Goal: Task Accomplishment & Management: Manage account settings

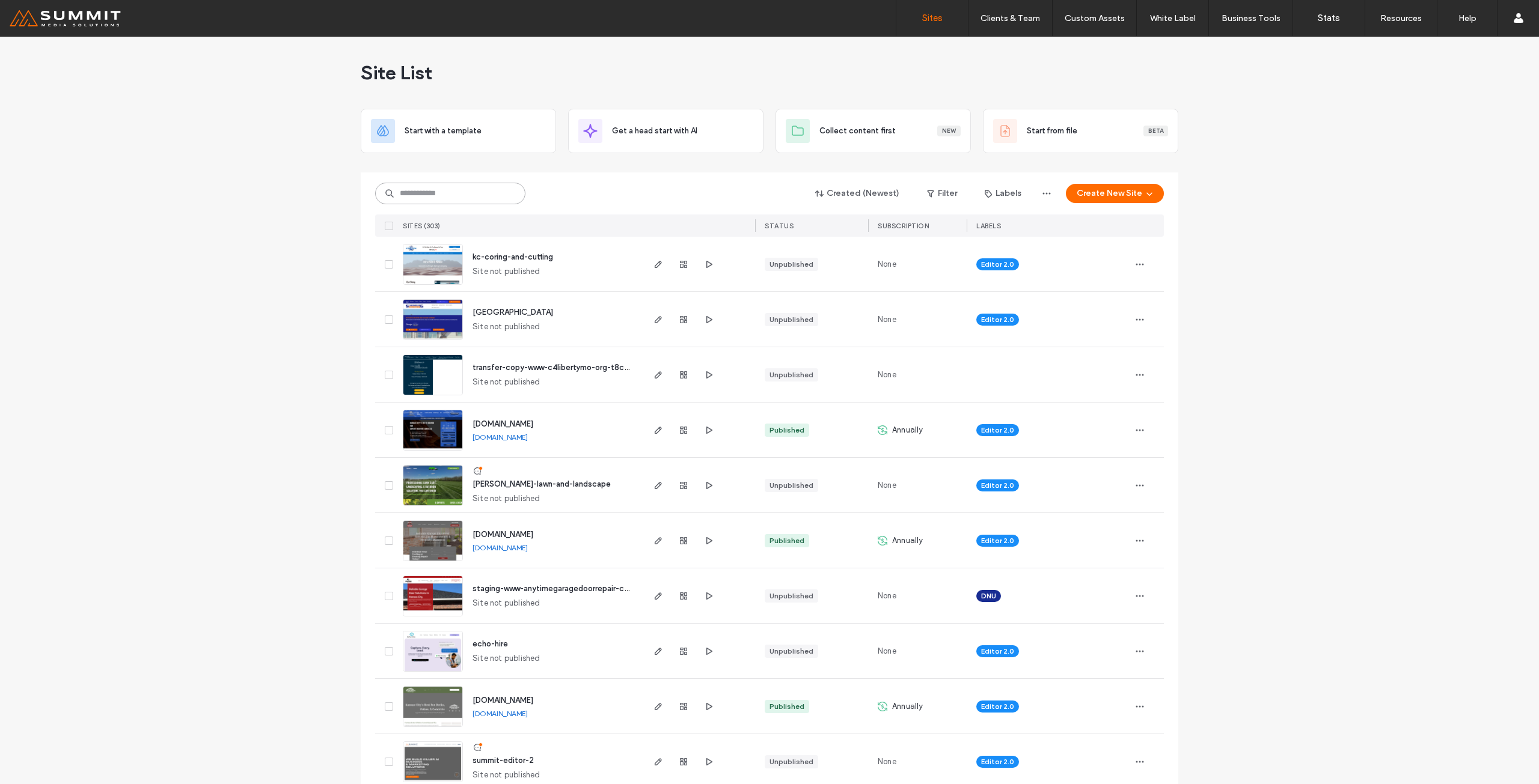
click at [453, 194] on input at bounding box center [450, 193] width 150 height 22
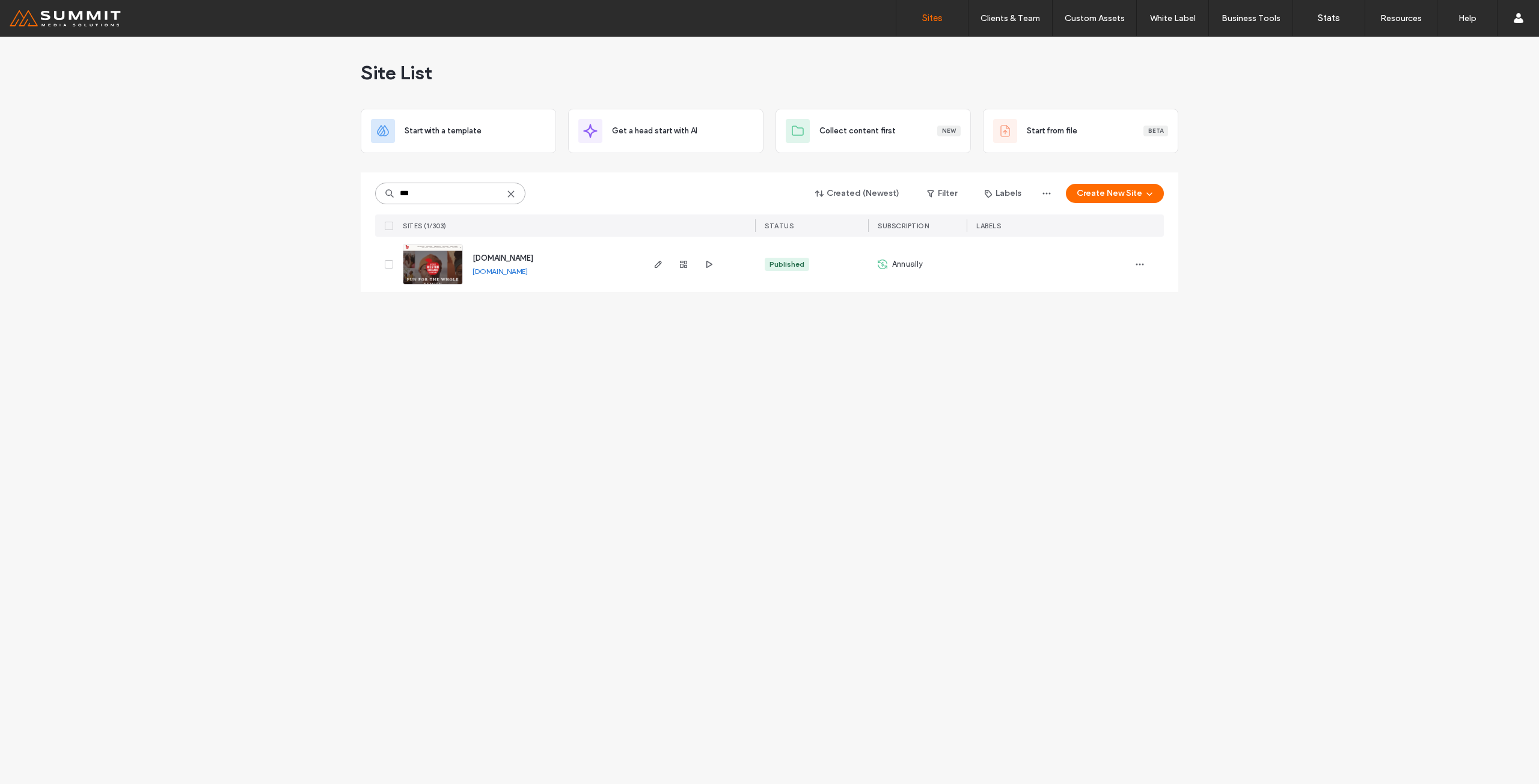
type input "***"
click at [529, 259] on span "[DOMAIN_NAME]" at bounding box center [503, 258] width 61 height 9
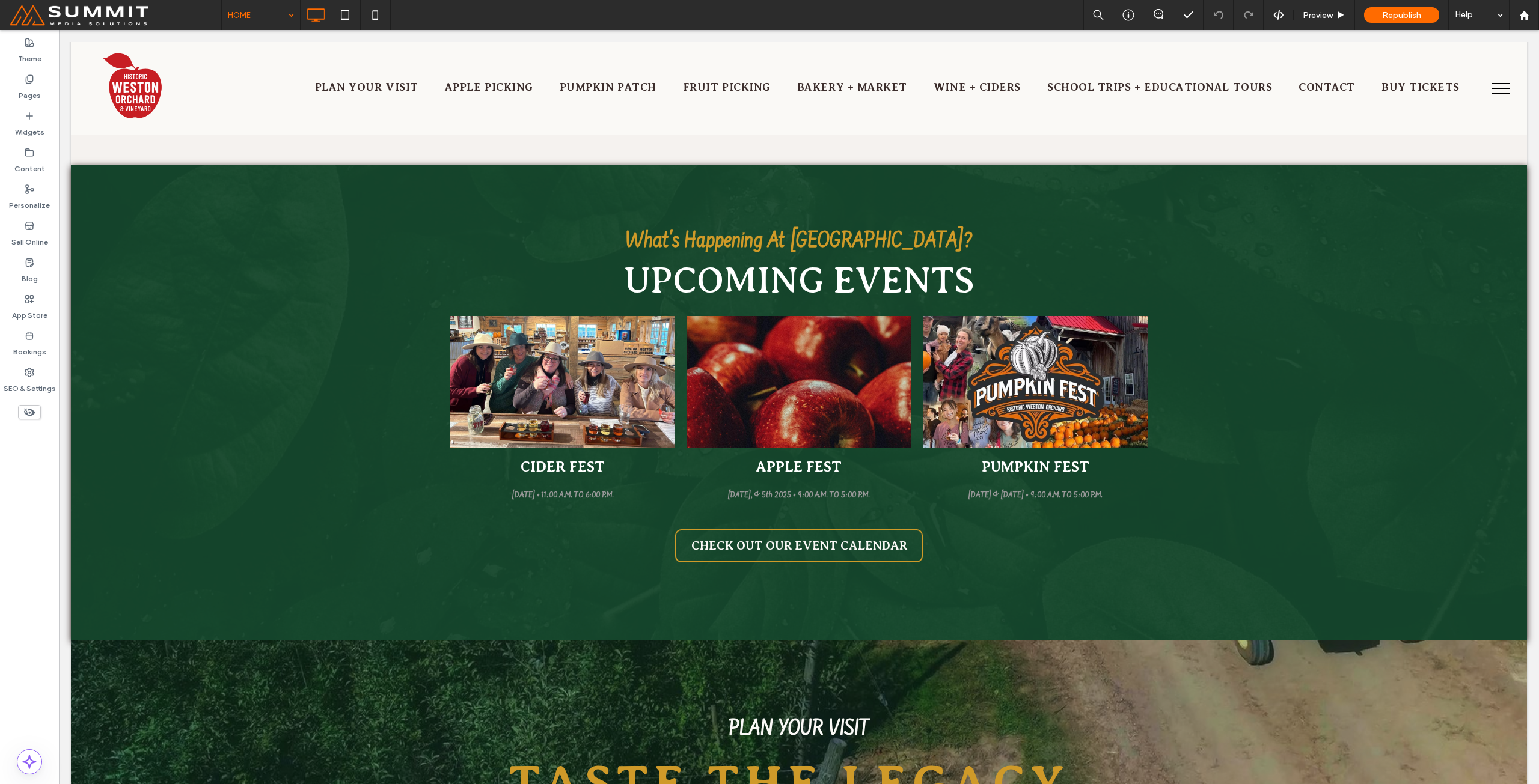
scroll to position [4387, 0]
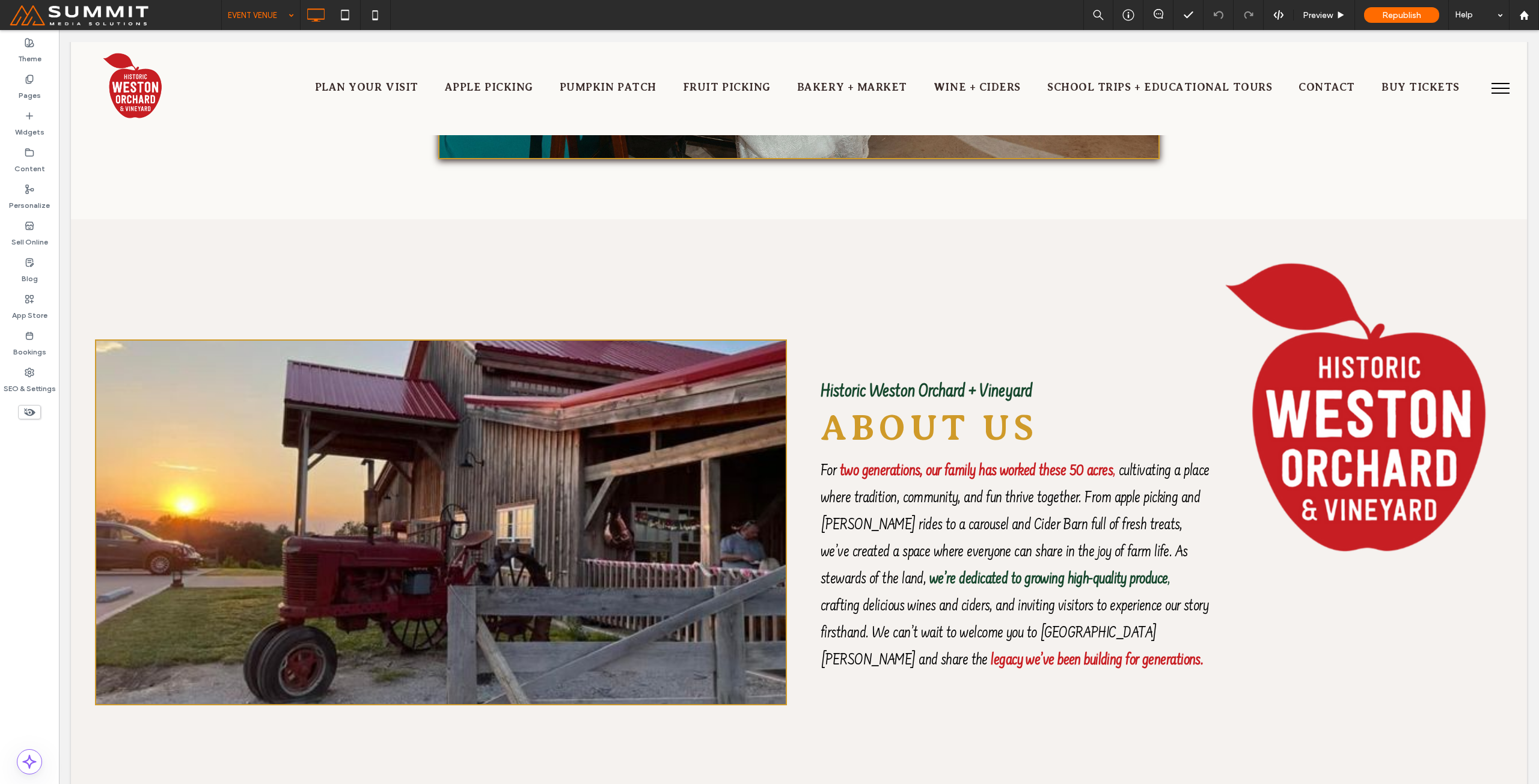
click at [262, 10] on div at bounding box center [769, 392] width 1539 height 784
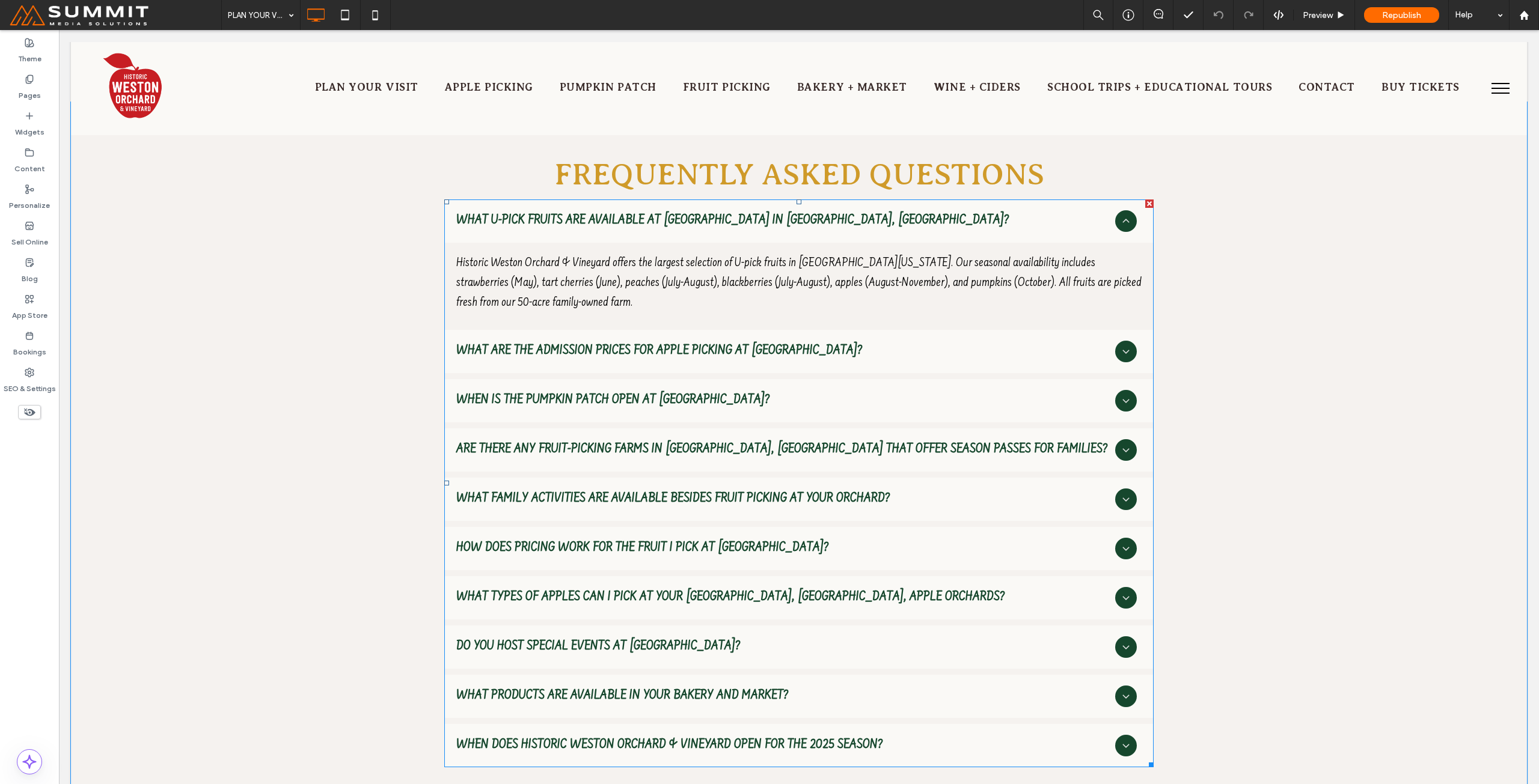
scroll to position [4433, 0]
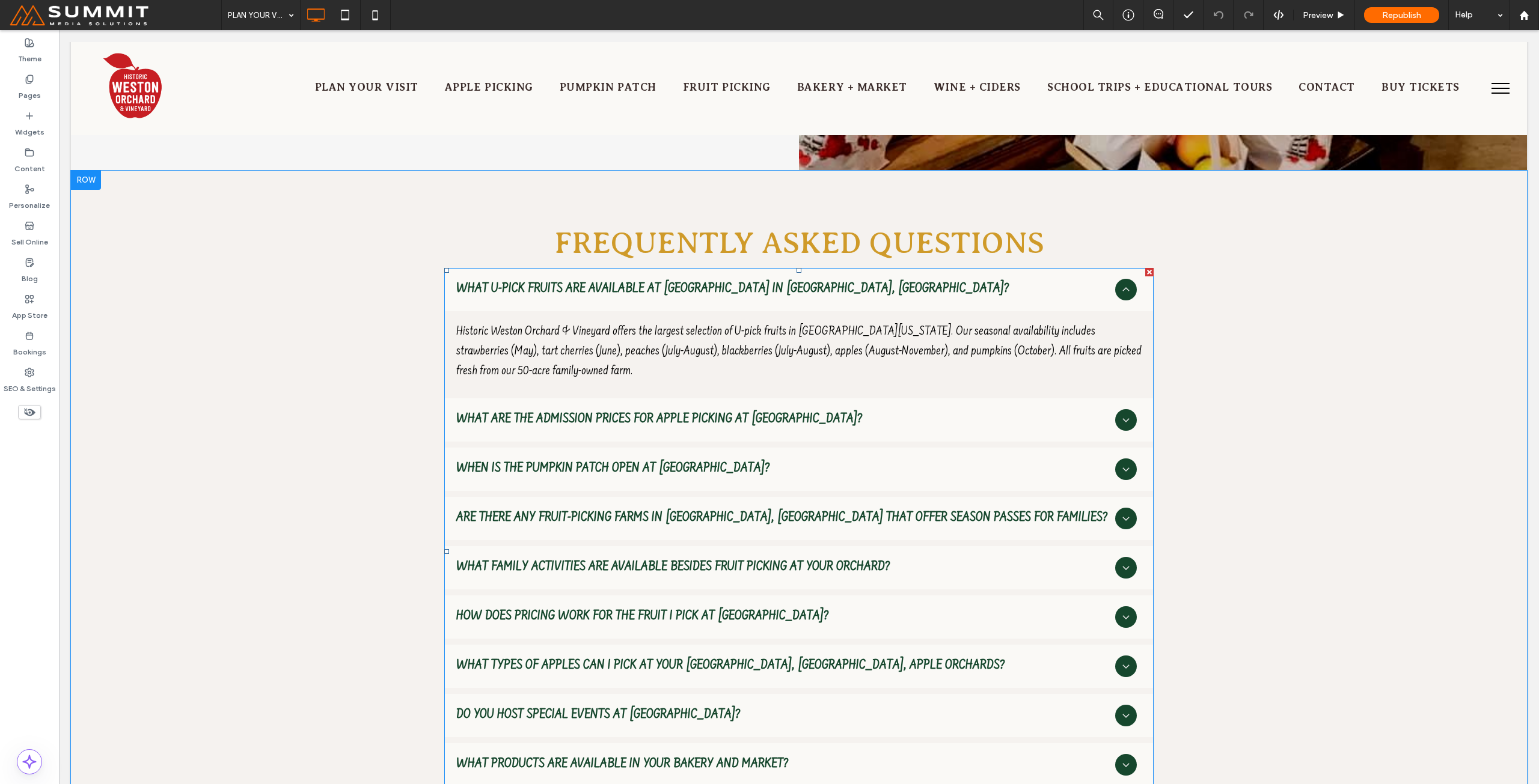
click at [933, 322] on span at bounding box center [799, 552] width 709 height 568
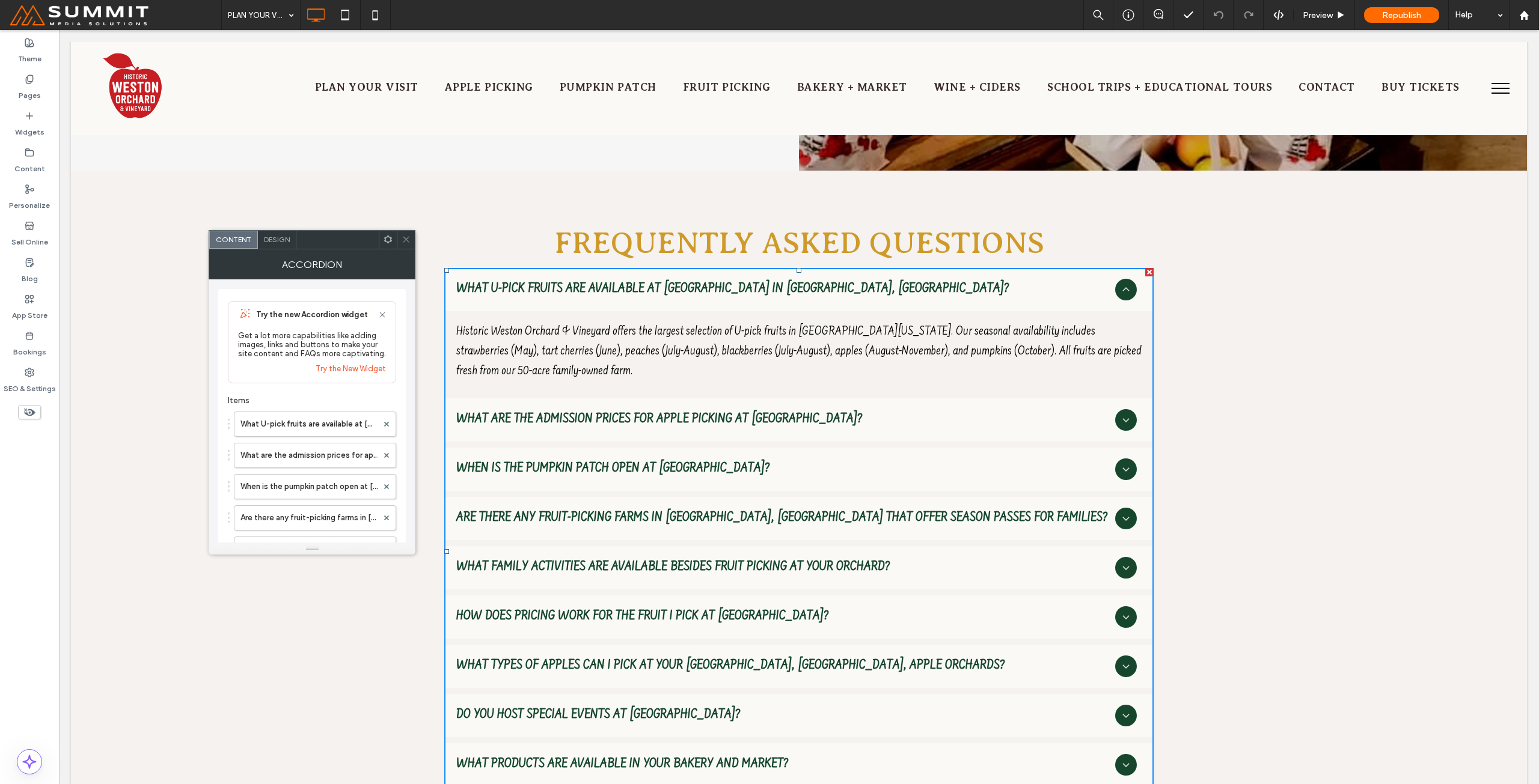
click at [408, 235] on icon at bounding box center [406, 239] width 9 height 9
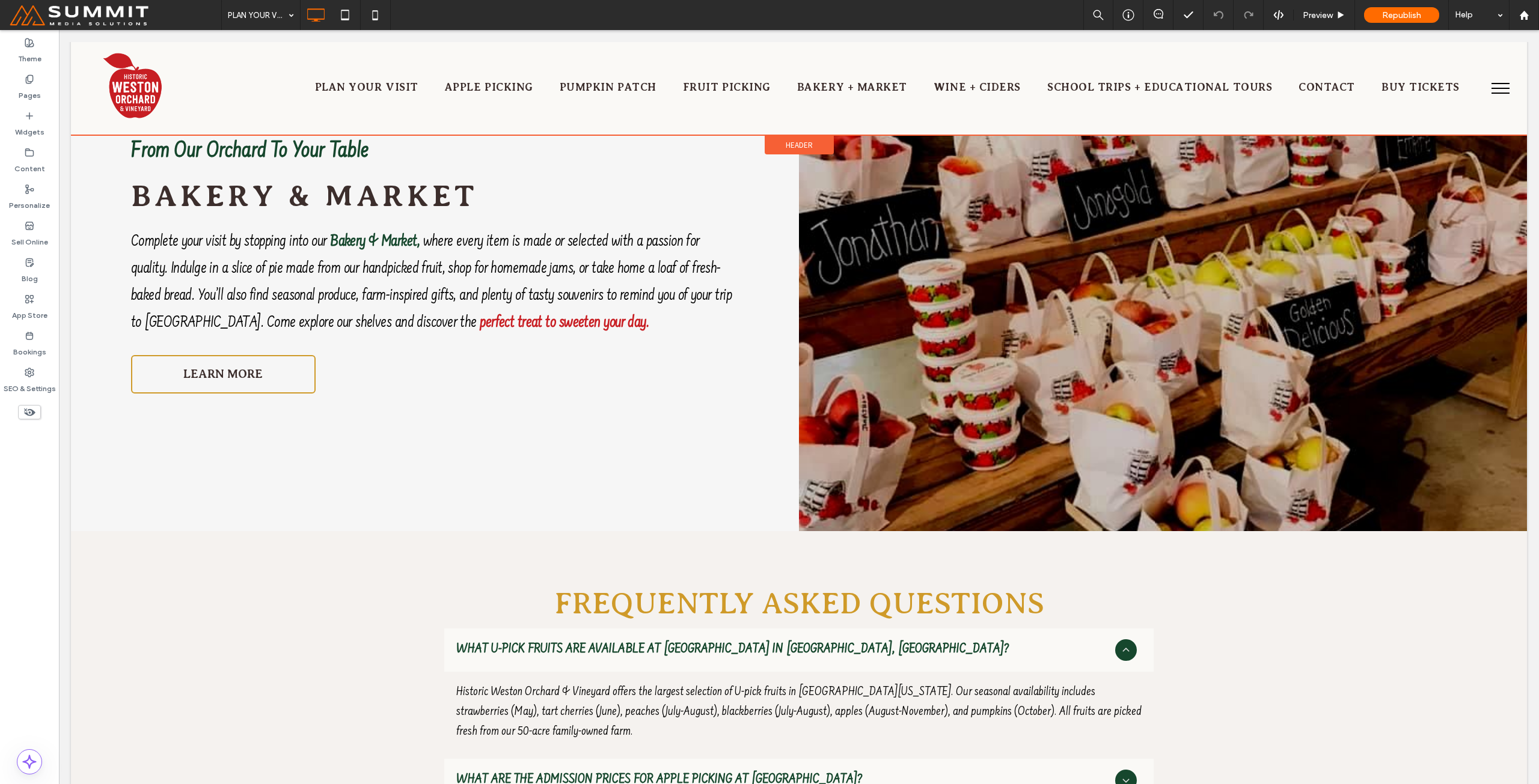
scroll to position [4673, 0]
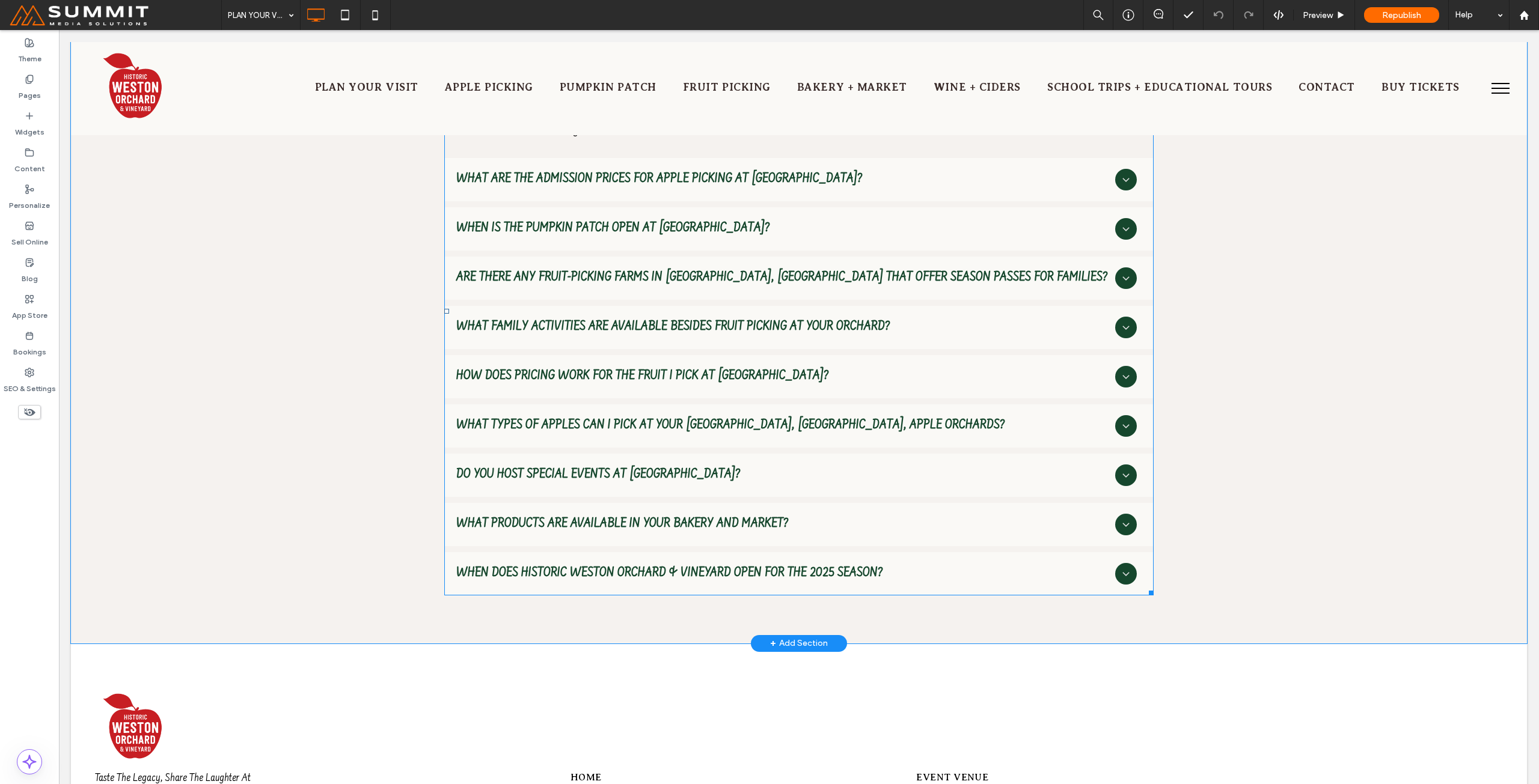
click at [1133, 477] on span at bounding box center [799, 311] width 709 height 568
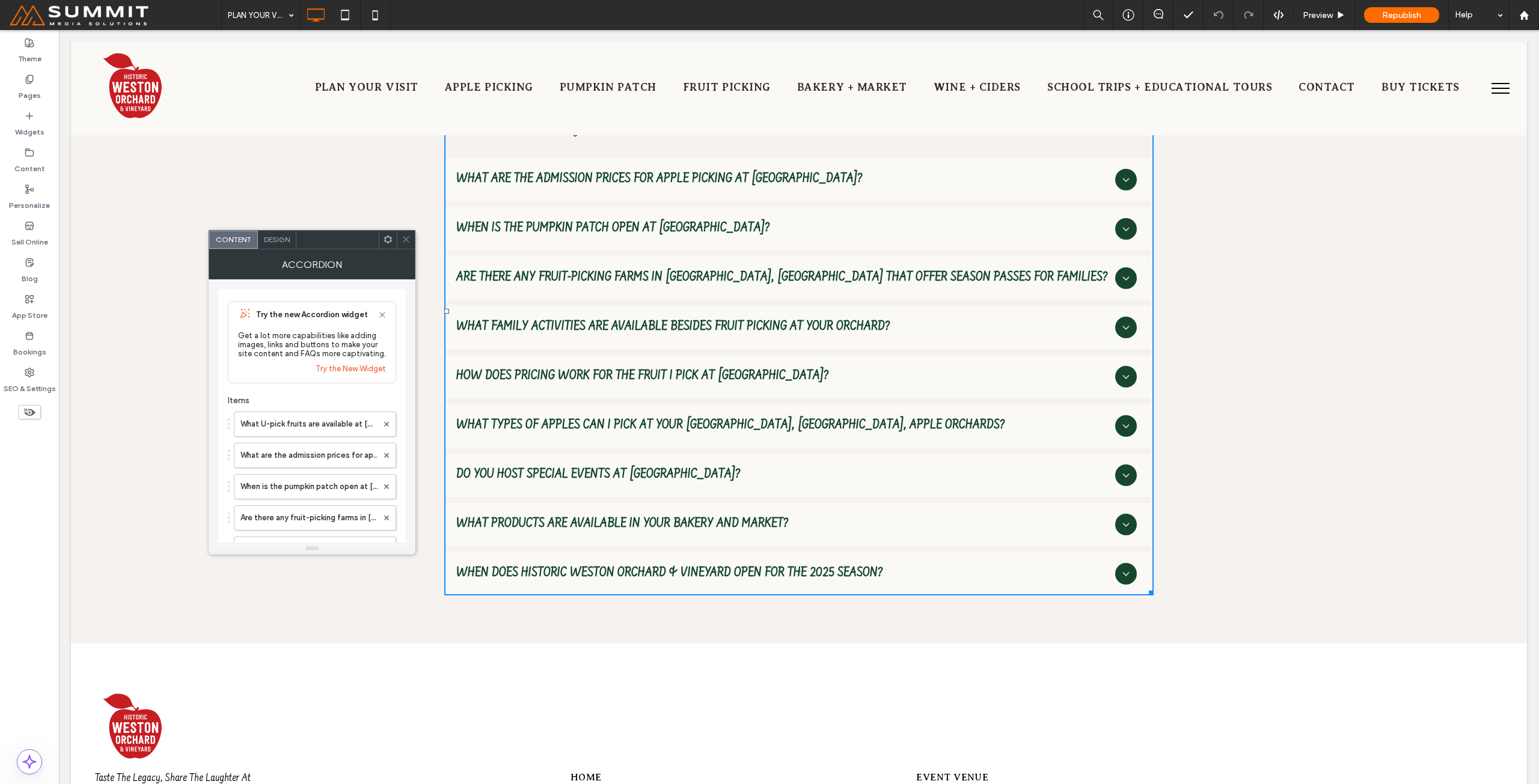
click at [1133, 552] on div "When does Historic Weston Orchard & Vineyard open for the 2025 season?" at bounding box center [799, 574] width 709 height 43
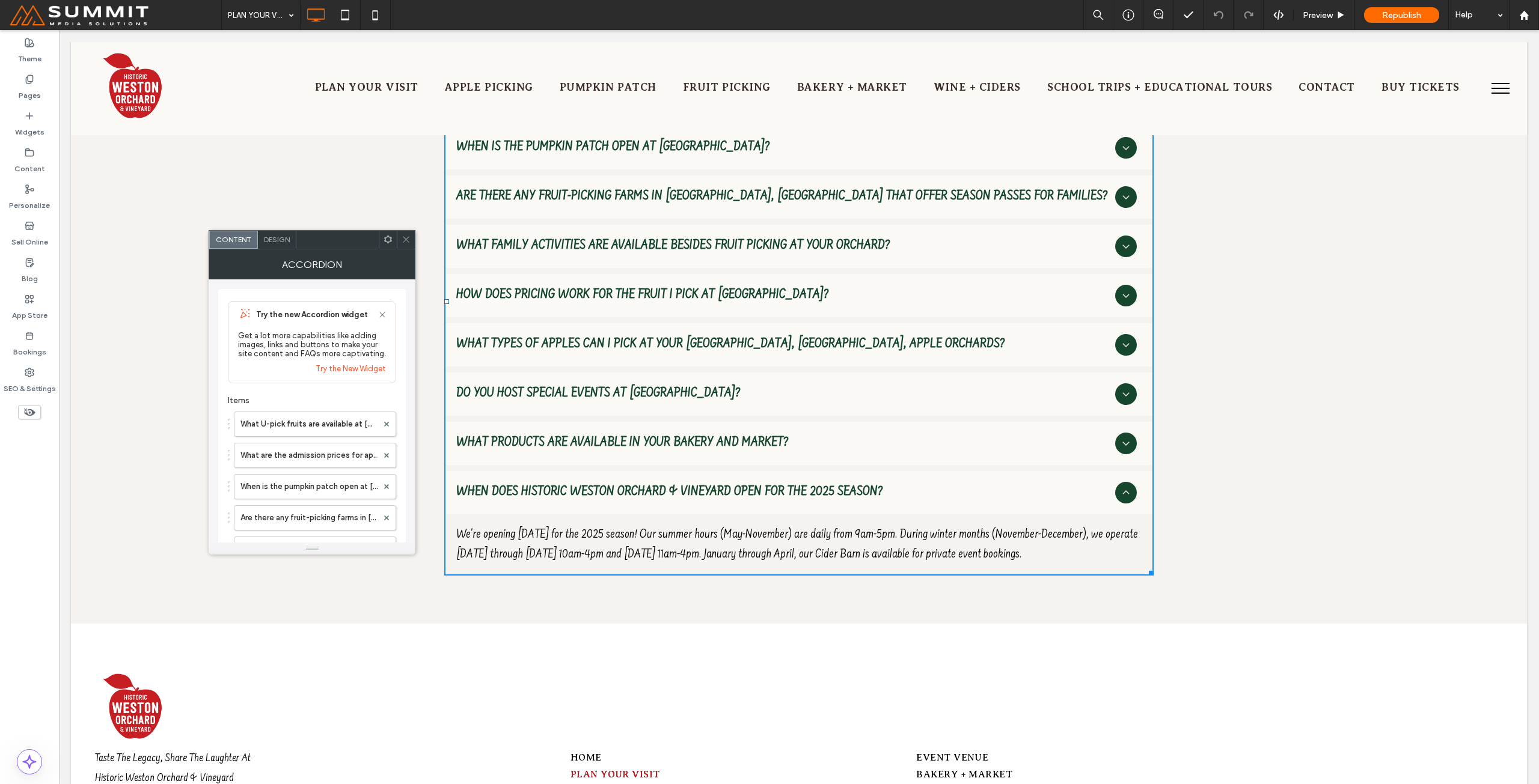
scroll to position [4592, 0]
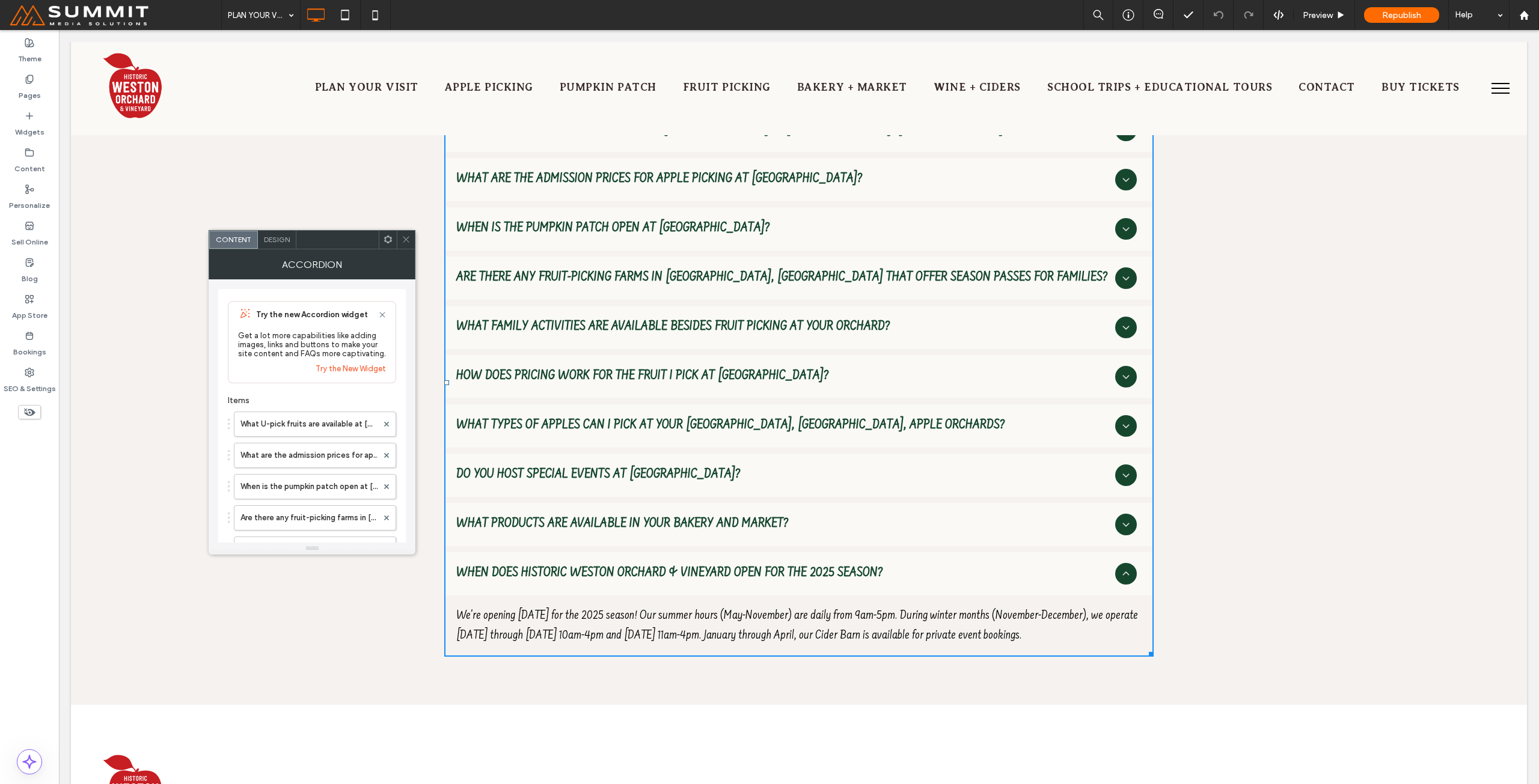
click at [1125, 519] on icon at bounding box center [1126, 525] width 12 height 12
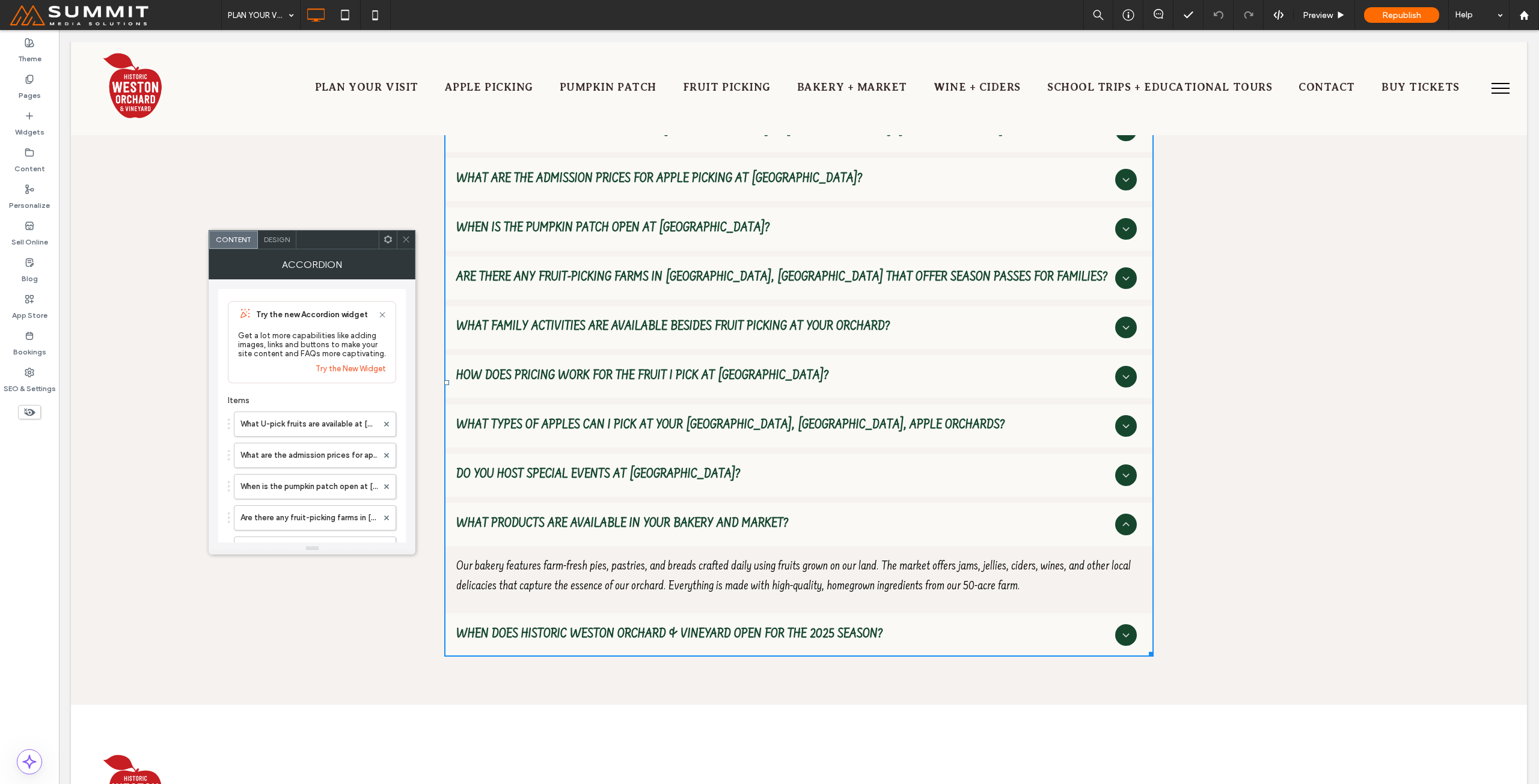
click at [1121, 470] on icon at bounding box center [1126, 476] width 12 height 12
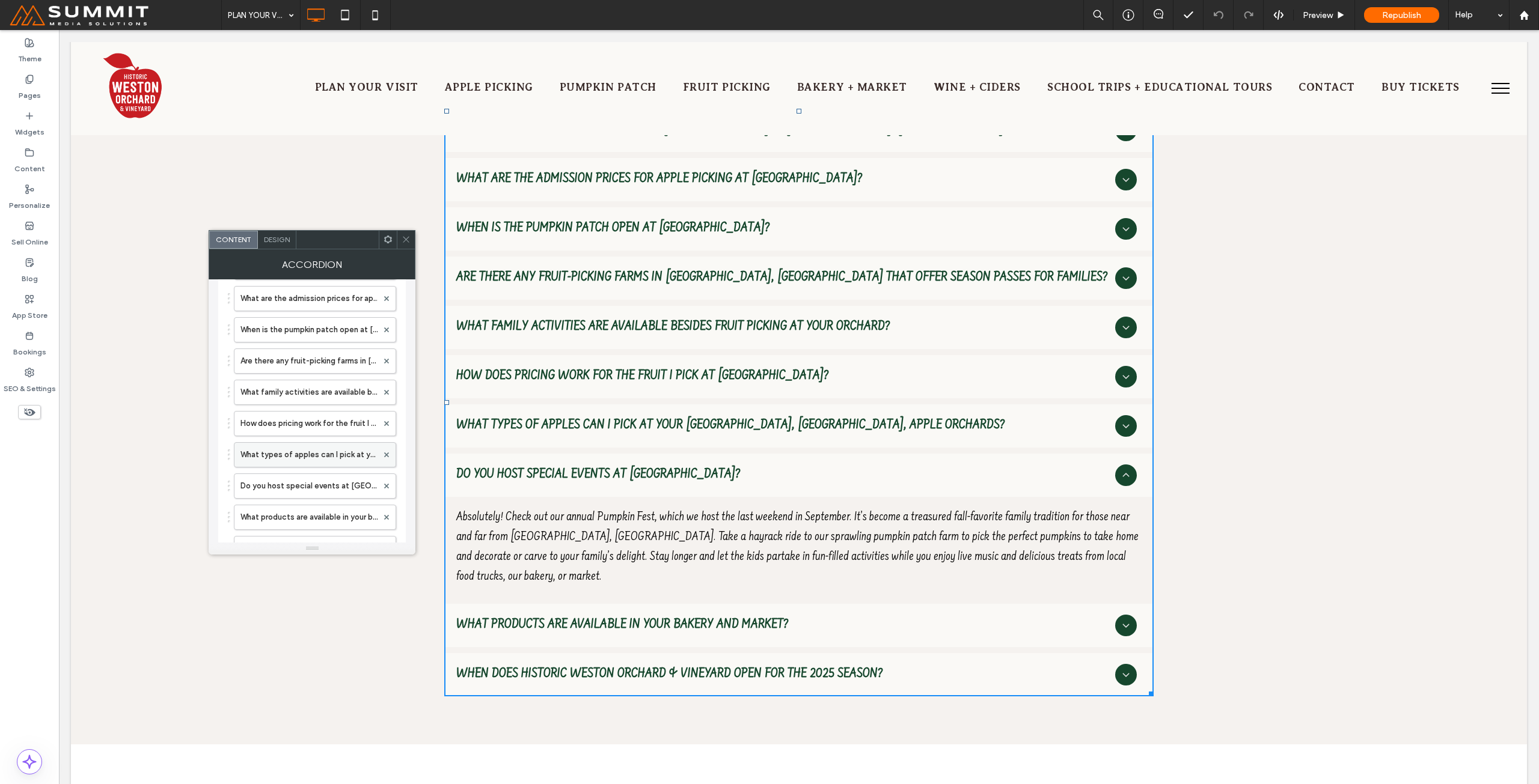
scroll to position [181, 0]
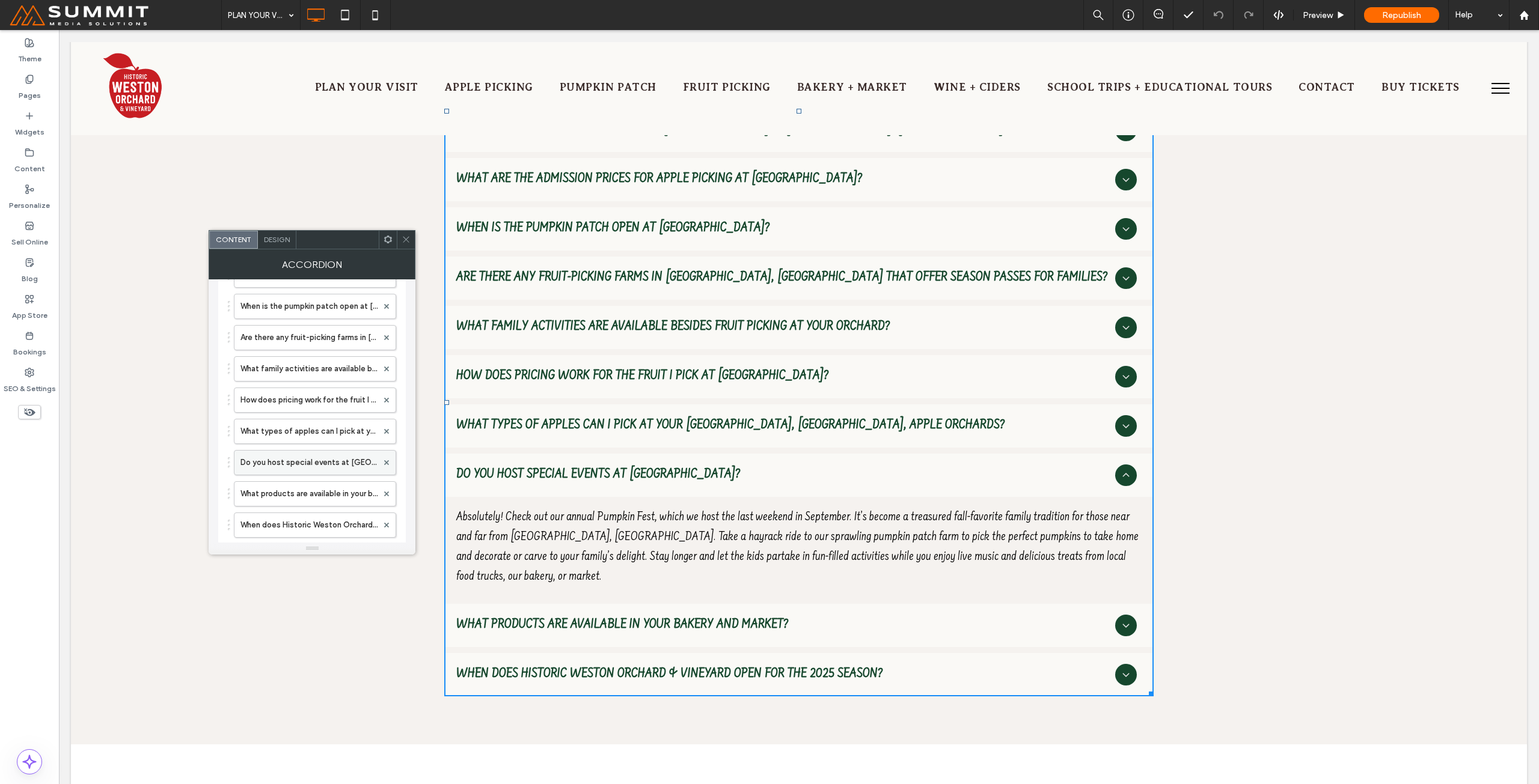
click at [344, 457] on label "Do you host special events at Historic Weston Orchard & Vineyard?" at bounding box center [309, 463] width 137 height 24
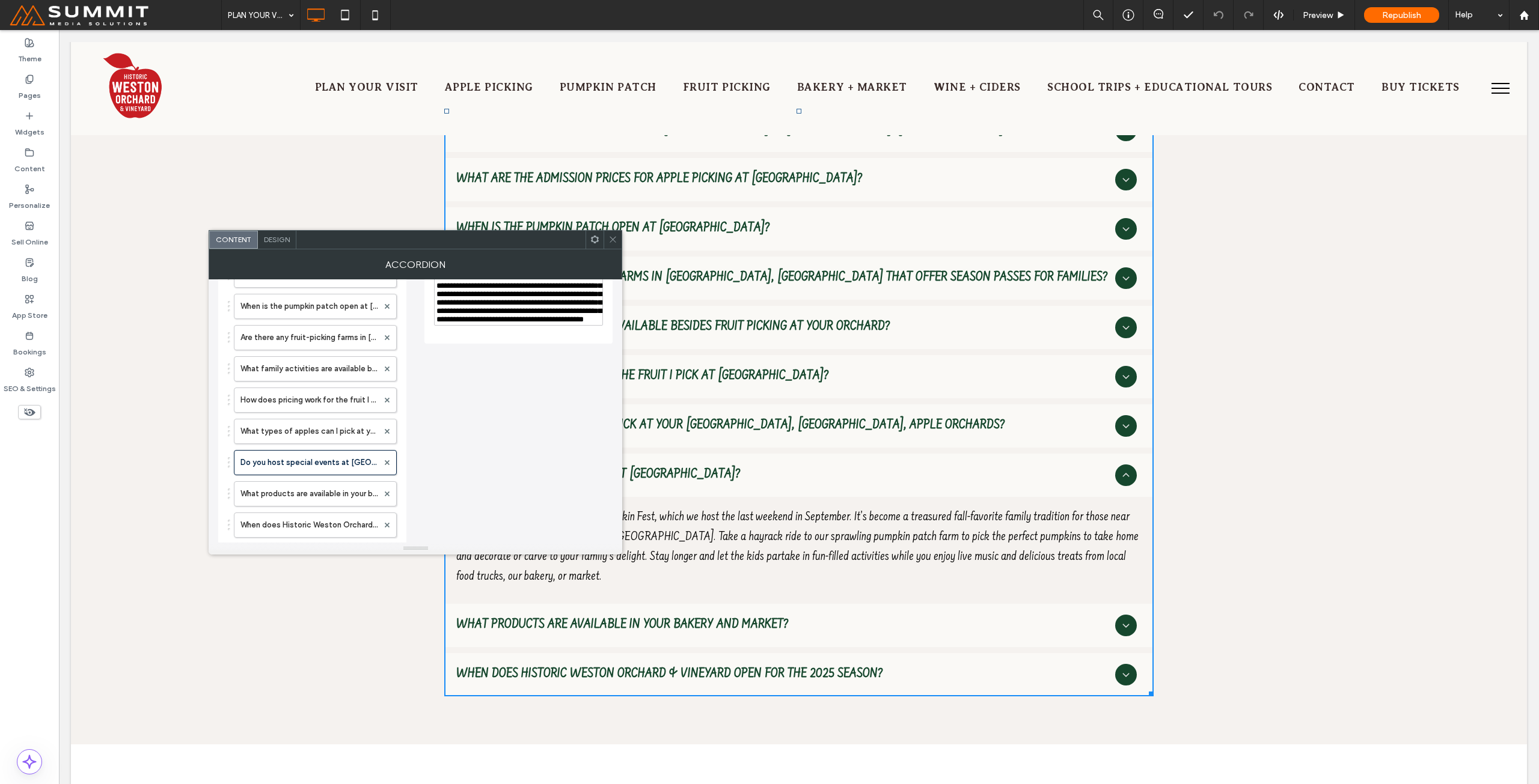
click at [517, 323] on span "**********" at bounding box center [519, 285] width 165 height 75
drag, startPoint x: 514, startPoint y: 349, endPoint x: 456, endPoint y: 353, distance: 58.1
click at [456, 323] on span "**********" at bounding box center [519, 285] width 165 height 75
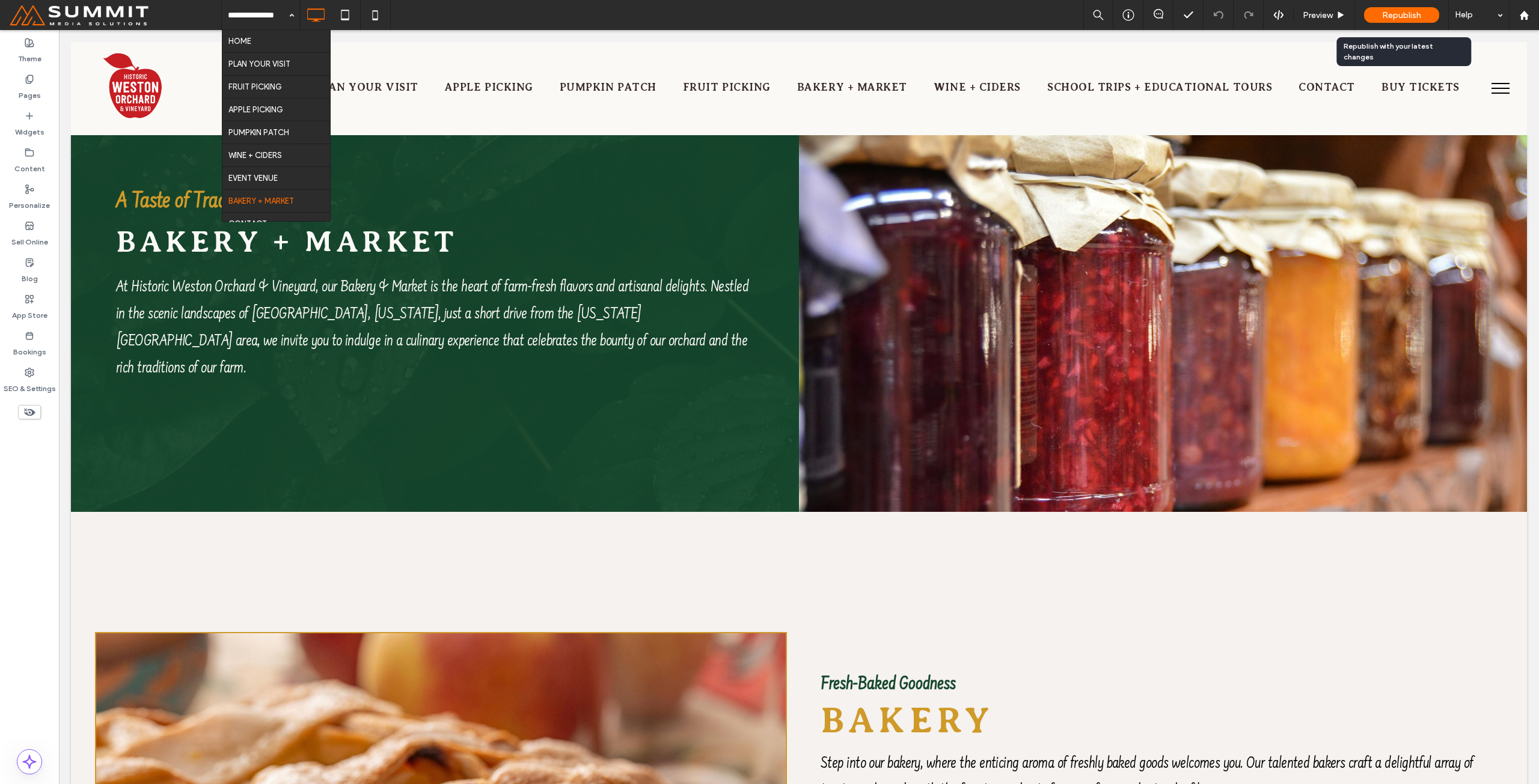
click at [1409, 17] on span "Republish" at bounding box center [1401, 16] width 39 height 10
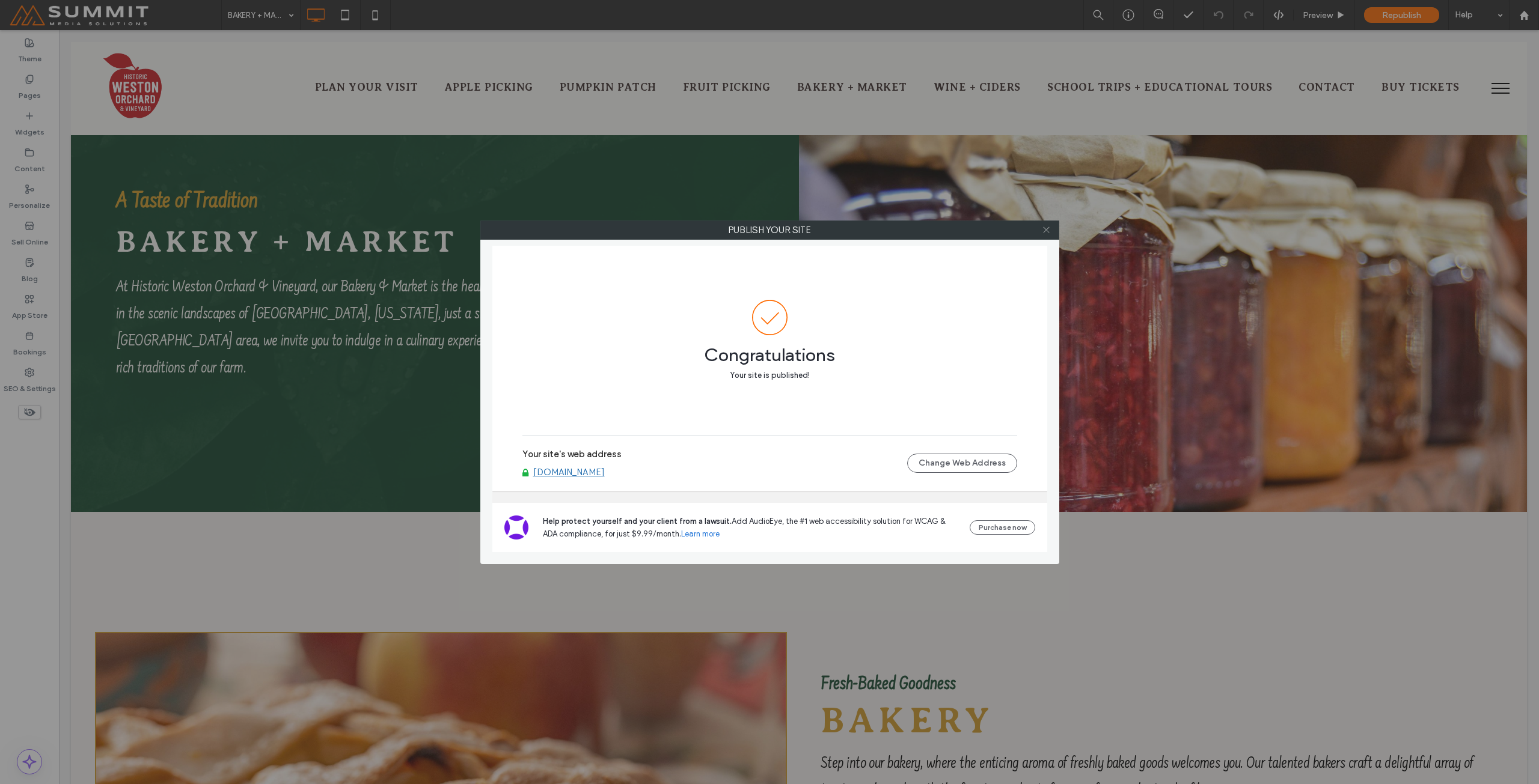
click at [1049, 228] on icon at bounding box center [1046, 230] width 9 height 9
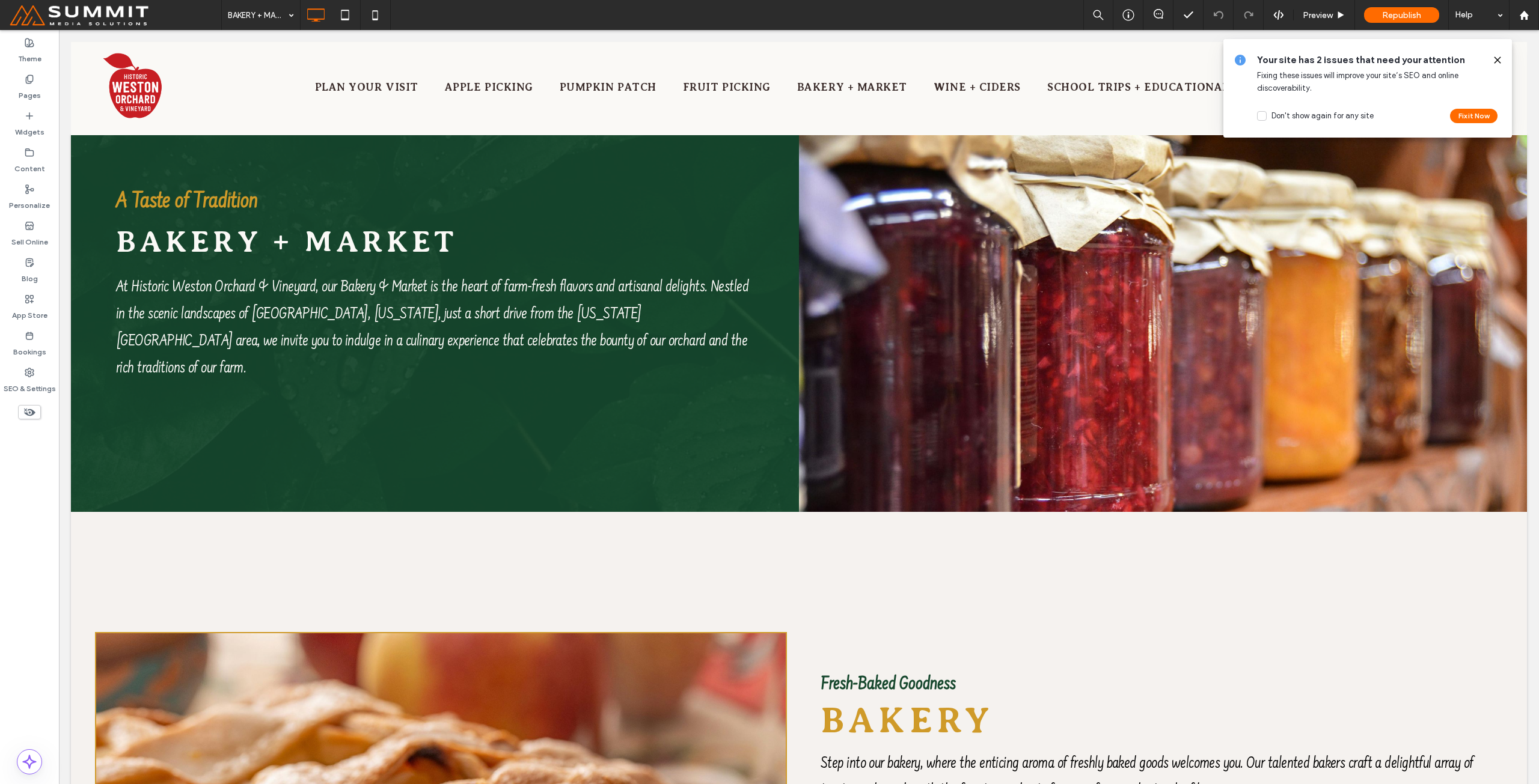
click at [1499, 52] on div "Your site has 2 issues that need your attention Fixing these issues will improv…" at bounding box center [1367, 88] width 288 height 99
click at [1499, 54] on span at bounding box center [1497, 60] width 10 height 13
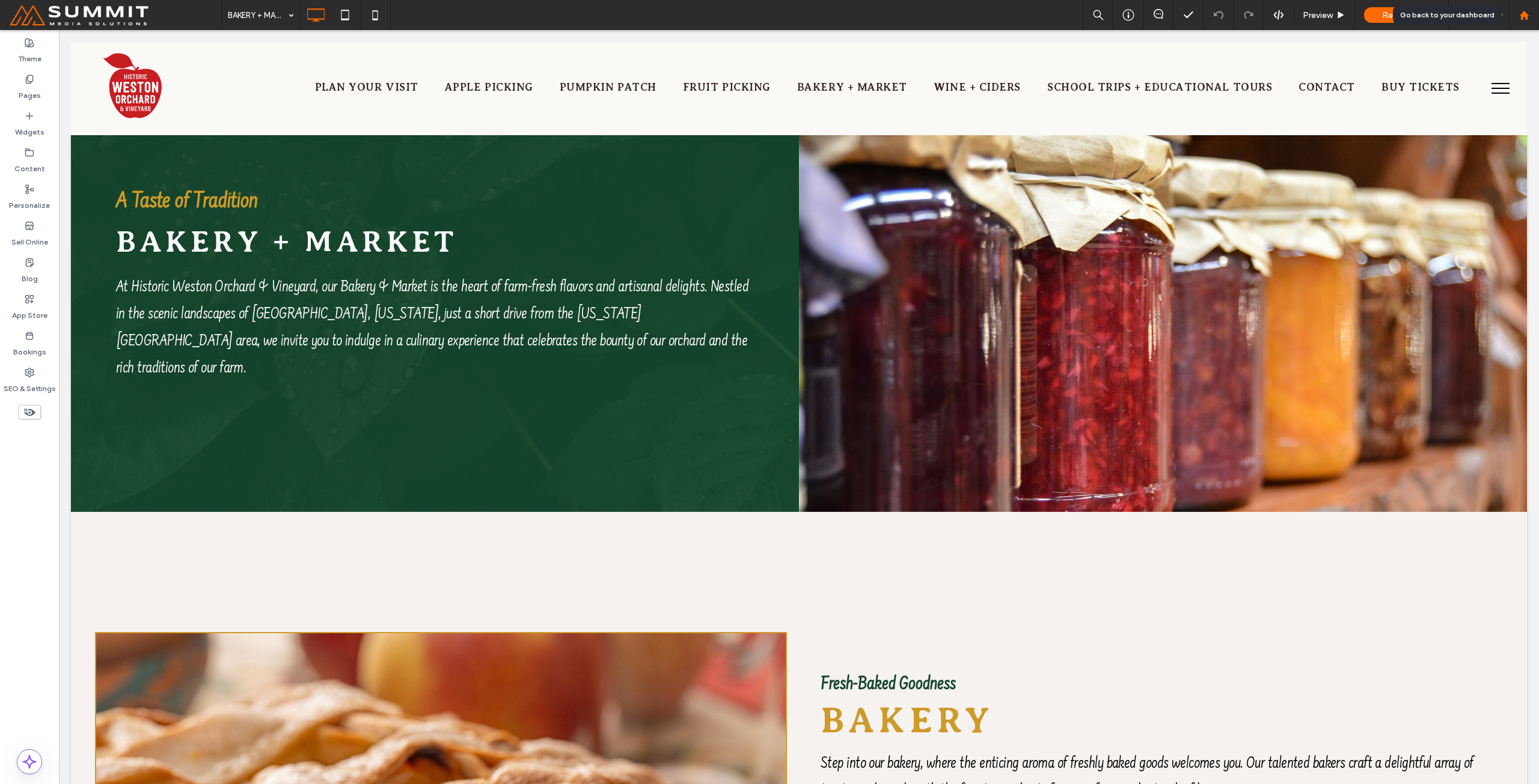
click at [1525, 19] on use at bounding box center [1523, 15] width 9 height 9
